Goal: Find contact information: Find contact information

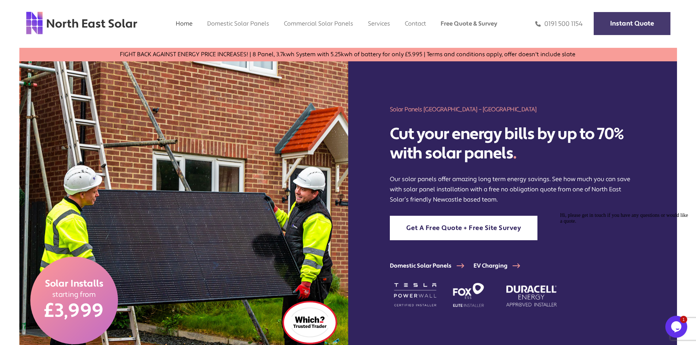
click at [605, 22] on link "Instant Quote" at bounding box center [632, 23] width 77 height 23
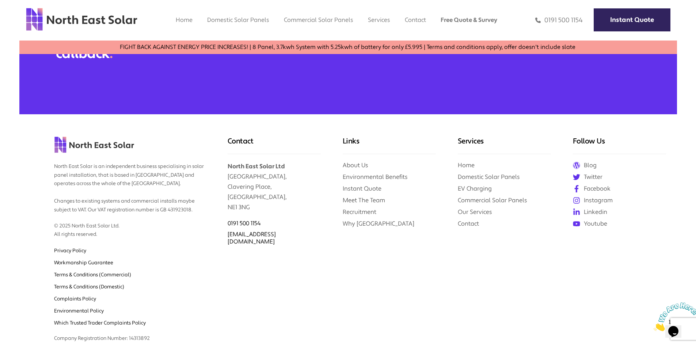
scroll to position [448, 0]
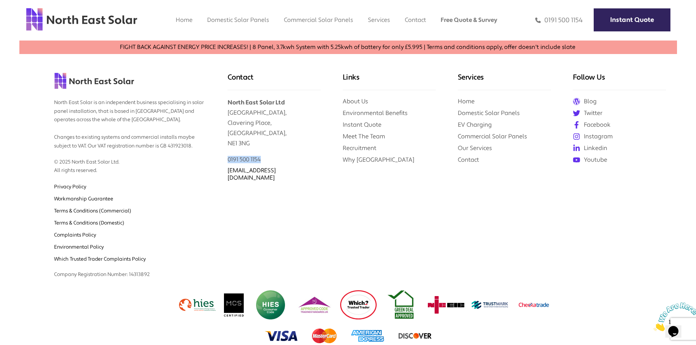
drag, startPoint x: 263, startPoint y: 157, endPoint x: 229, endPoint y: 160, distance: 33.8
click at [229, 160] on div "0191 500 1154" at bounding box center [274, 159] width 93 height 7
copy link "0191 500 1154"
drag, startPoint x: 305, startPoint y: 171, endPoint x: 356, endPoint y: 177, distance: 51.1
click at [224, 176] on div "Contact North East Solar Ltd Clavering House, Clavering Place, Newcastle upon T…" at bounding box center [274, 166] width 115 height 233
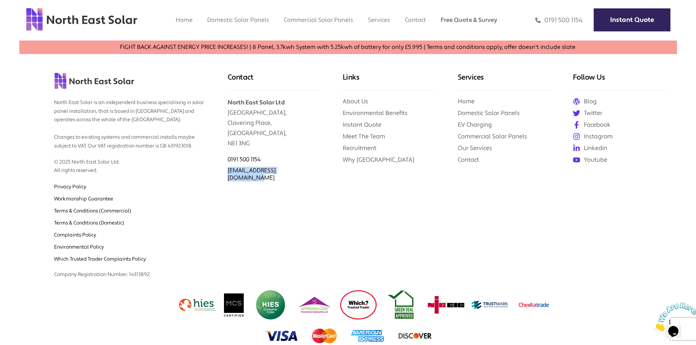
copy link "[EMAIL_ADDRESS][DOMAIN_NAME]"
drag, startPoint x: 250, startPoint y: 145, endPoint x: 224, endPoint y: 144, distance: 25.2
click at [224, 144] on div "Contact North East Solar Ltd Clavering House, Clavering Place, Newcastle upon T…" at bounding box center [274, 166] width 115 height 233
copy p "NE1 3NG"
